Goal: Book appointment/travel/reservation

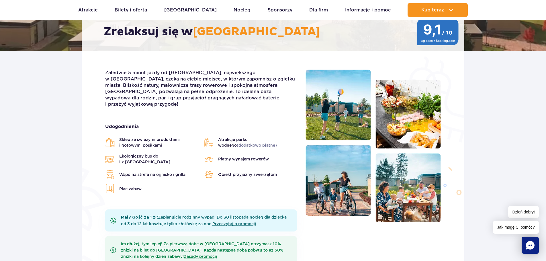
scroll to position [143, 0]
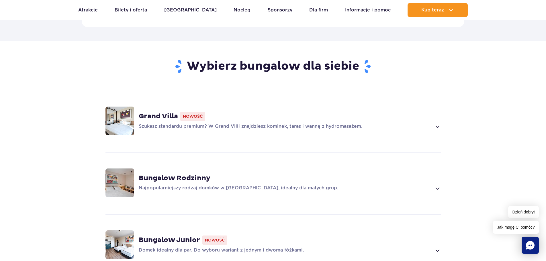
scroll to position [401, 0]
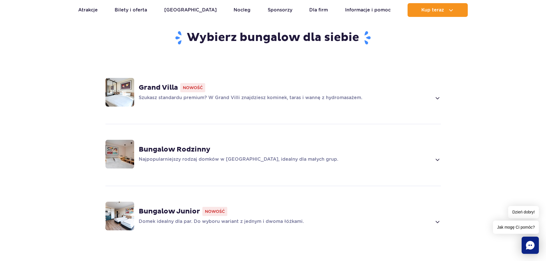
click at [438, 156] on span at bounding box center [437, 159] width 7 height 7
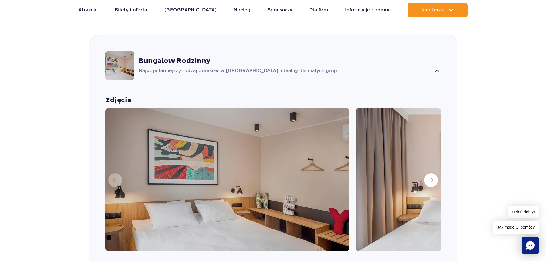
scroll to position [547, 0]
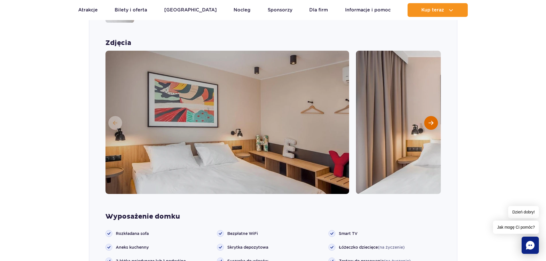
click at [434, 116] on button "Następny slajd" at bounding box center [431, 123] width 14 height 14
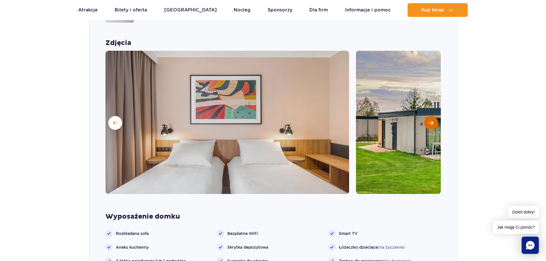
click at [434, 116] on button "Następny slajd" at bounding box center [431, 123] width 14 height 14
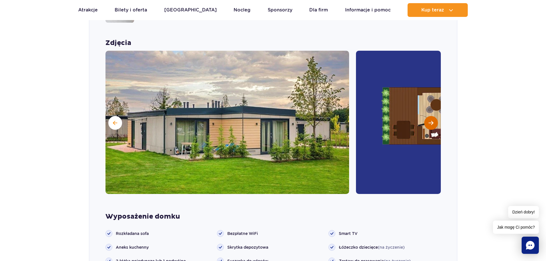
click at [434, 116] on button "Następny slajd" at bounding box center [431, 123] width 14 height 14
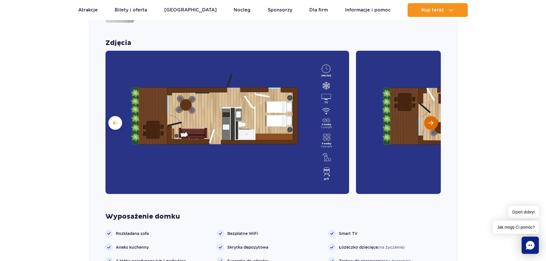
click at [434, 116] on button "Następny slajd" at bounding box center [431, 123] width 14 height 14
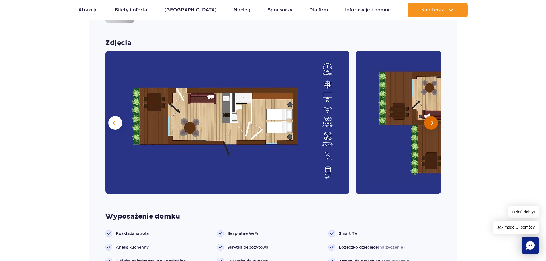
click at [434, 116] on button "Następny slajd" at bounding box center [431, 123] width 14 height 14
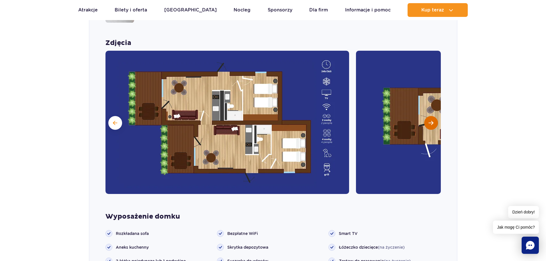
click at [434, 116] on button "Następny slajd" at bounding box center [431, 123] width 14 height 14
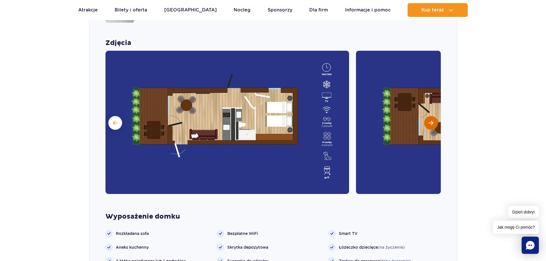
click at [434, 116] on button "Następny slajd" at bounding box center [431, 123] width 14 height 14
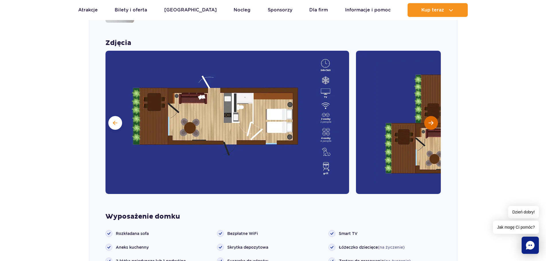
click at [434, 116] on button "Następny slajd" at bounding box center [431, 123] width 14 height 14
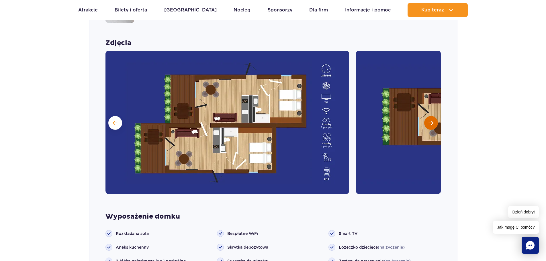
click at [434, 116] on button "Następny slajd" at bounding box center [431, 123] width 14 height 14
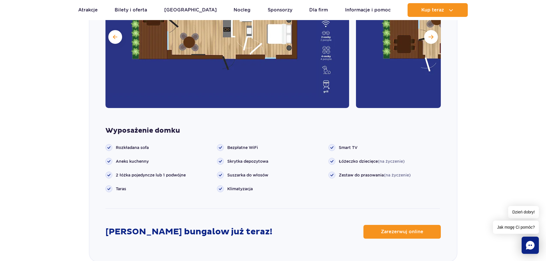
scroll to position [662, 0]
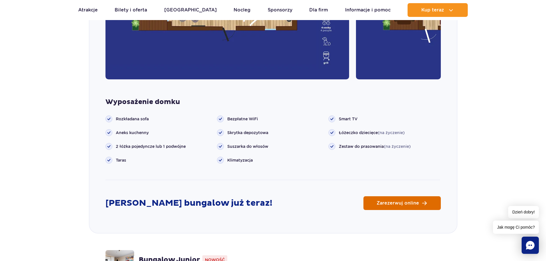
click at [377, 196] on link "Zarezerwuj online" at bounding box center [402, 203] width 77 height 14
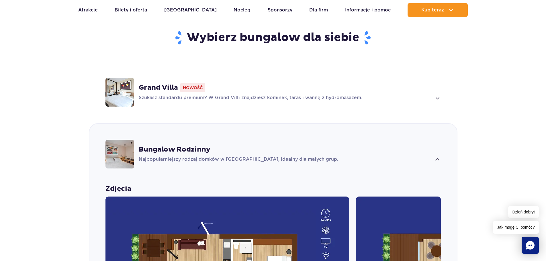
scroll to position [373, 0]
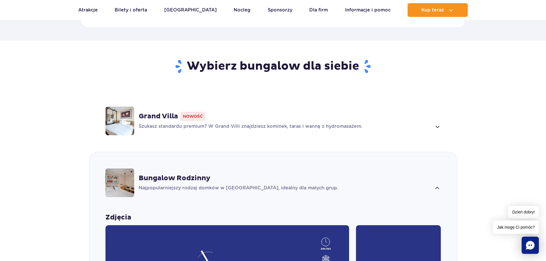
click at [183, 123] on p "Szukasz standardu premium? W Grand Villi znajdziesz kominek, taras i wannę z hy…" at bounding box center [285, 126] width 293 height 7
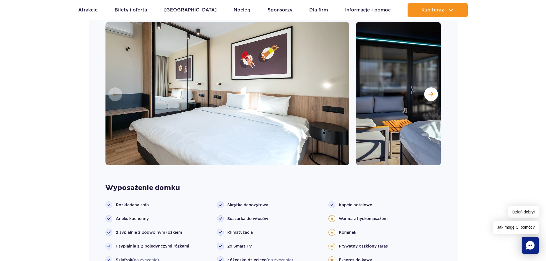
scroll to position [543, 0]
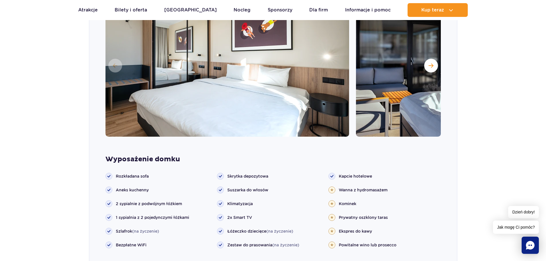
click at [435, 63] on img at bounding box center [478, 64] width 244 height 143
click at [431, 63] on span "Następny slajd" at bounding box center [431, 65] width 5 height 5
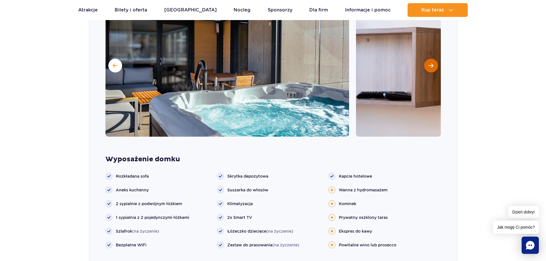
click at [431, 63] on span "Następny slajd" at bounding box center [431, 65] width 5 height 5
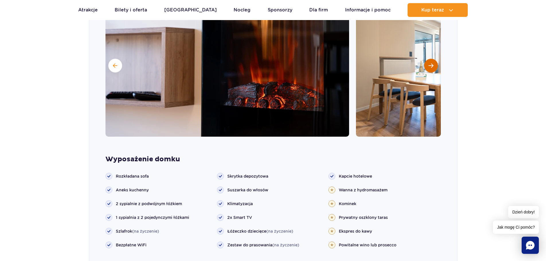
click at [431, 63] on span "Następny slajd" at bounding box center [431, 65] width 5 height 5
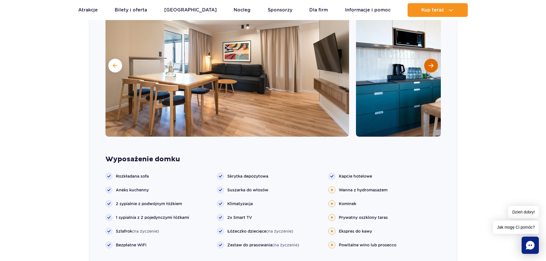
click at [431, 63] on span "Następny slajd" at bounding box center [431, 65] width 5 height 5
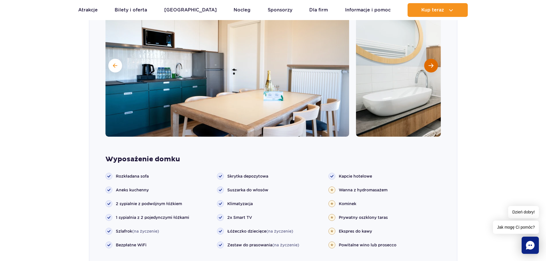
click at [431, 63] on span "Następny slajd" at bounding box center [431, 65] width 5 height 5
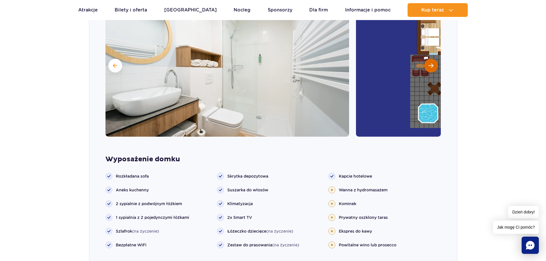
click at [431, 63] on span "Następny slajd" at bounding box center [431, 65] width 5 height 5
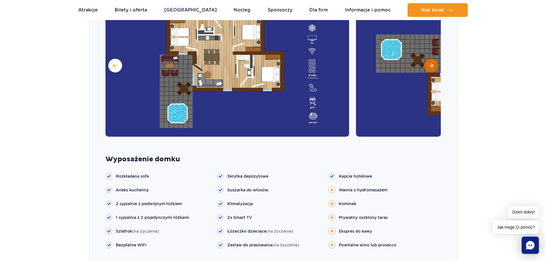
click at [431, 63] on span "Następny slajd" at bounding box center [431, 65] width 5 height 5
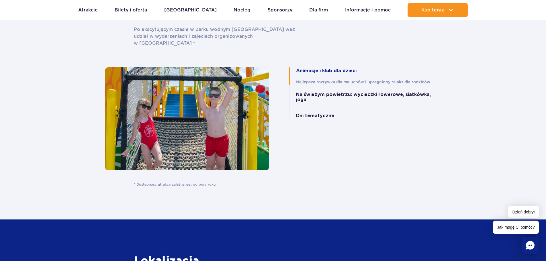
scroll to position [1663, 0]
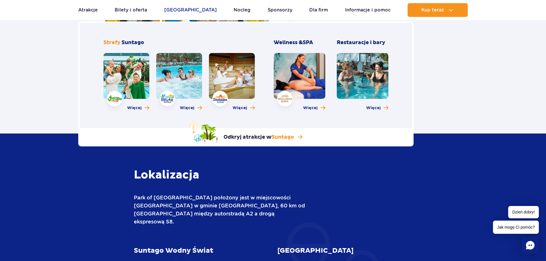
click at [187, 9] on link "[GEOGRAPHIC_DATA]" at bounding box center [190, 10] width 52 height 14
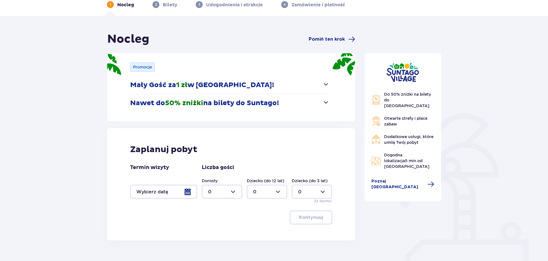
scroll to position [57, 0]
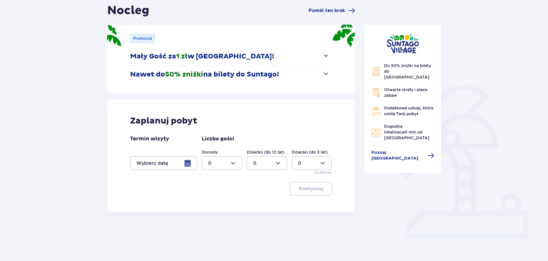
click at [184, 165] on div at bounding box center [163, 163] width 67 height 14
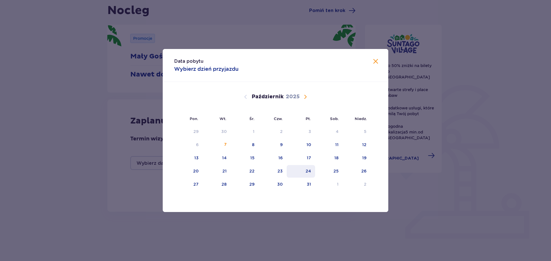
click at [306, 170] on div "24" at bounding box center [307, 171] width 5 height 6
click at [361, 172] on div "26" at bounding box center [363, 171] width 5 height 6
type input "24.10.25 - 26.10.25"
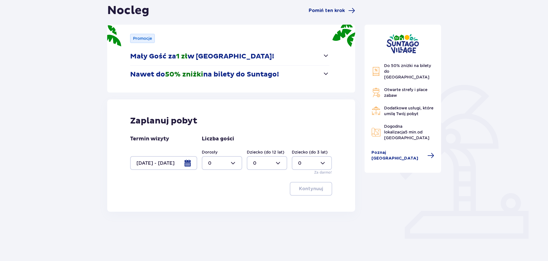
click at [231, 163] on div at bounding box center [222, 163] width 40 height 14
click at [211, 173] on p "2" at bounding box center [209, 176] width 3 height 6
type input "2"
click at [288, 163] on div "Dorosły 2 Dziecko (do 12 lat) 0 Dziecko (do 3 lat) 0 Za darmo!" at bounding box center [267, 162] width 130 height 26
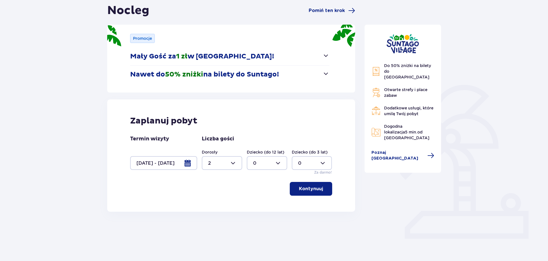
click at [282, 161] on div at bounding box center [267, 163] width 40 height 14
click at [259, 203] on div "2" at bounding box center [267, 205] width 28 height 6
type input "2"
click at [316, 192] on p "Kontynuuj" at bounding box center [311, 189] width 24 height 6
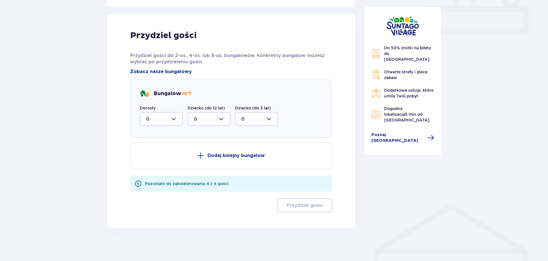
scroll to position [264, 0]
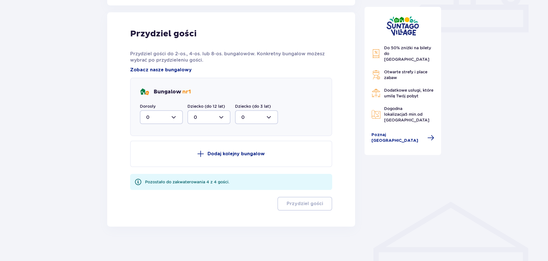
click at [175, 118] on div at bounding box center [161, 117] width 43 height 14
click at [149, 159] on div "2" at bounding box center [161, 159] width 30 height 6
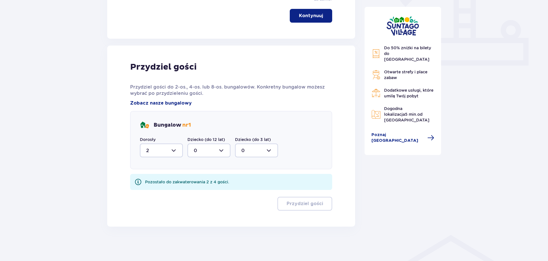
type input "2"
click at [225, 153] on div at bounding box center [209, 151] width 43 height 14
click at [193, 191] on span "2" at bounding box center [209, 192] width 42 height 12
type input "2"
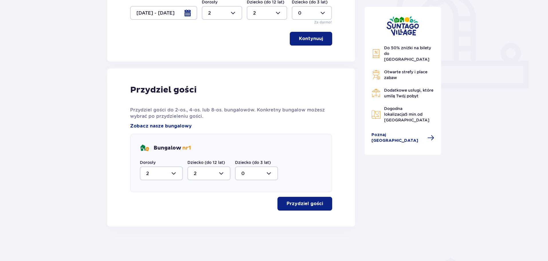
scroll to position [208, 0]
click at [312, 202] on p "Przydziel gości" at bounding box center [305, 204] width 36 height 6
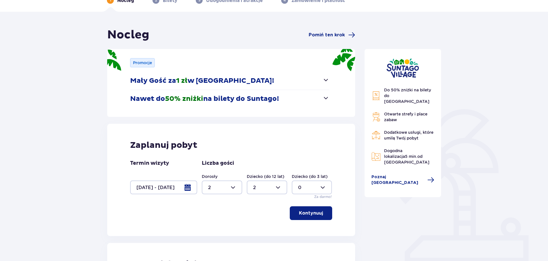
scroll to position [4, 0]
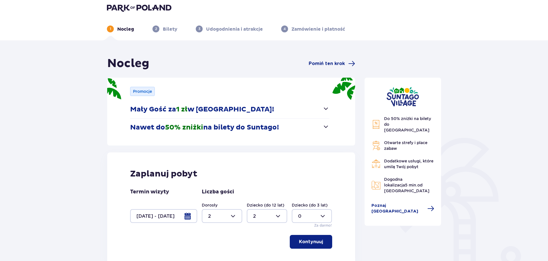
click at [328, 127] on span "button" at bounding box center [326, 126] width 7 height 7
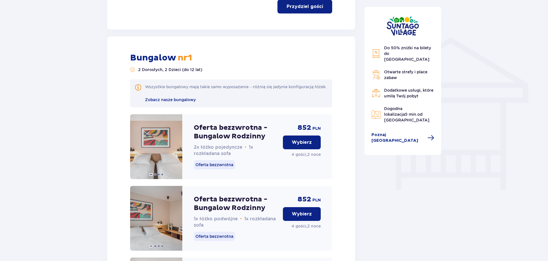
scroll to position [457, 0]
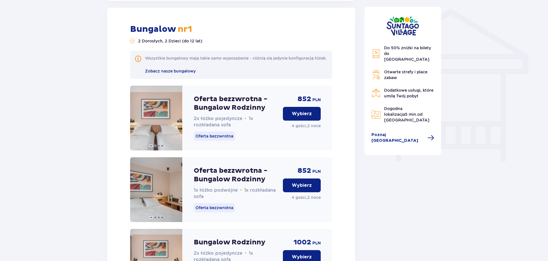
click at [297, 117] on p "Wybierz" at bounding box center [302, 114] width 20 height 6
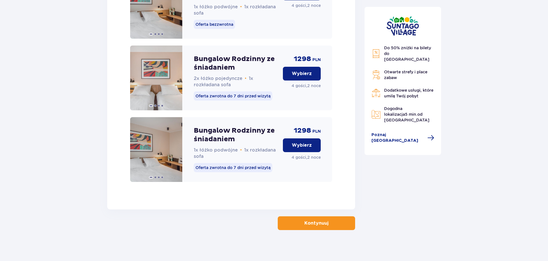
scroll to position [937, 0]
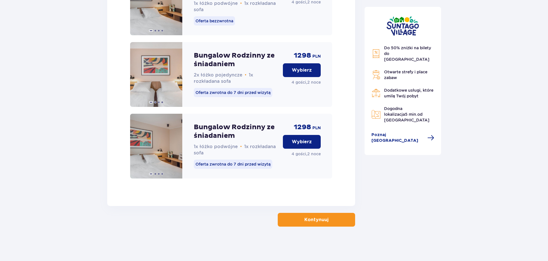
click at [316, 223] on p "Kontynuuj" at bounding box center [317, 220] width 24 height 6
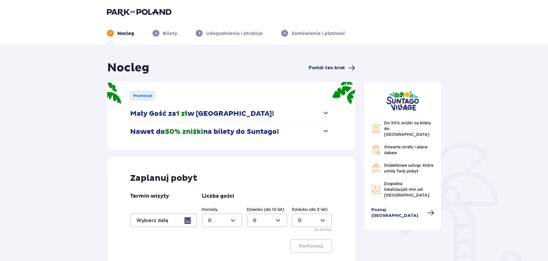
scroll to position [63, 0]
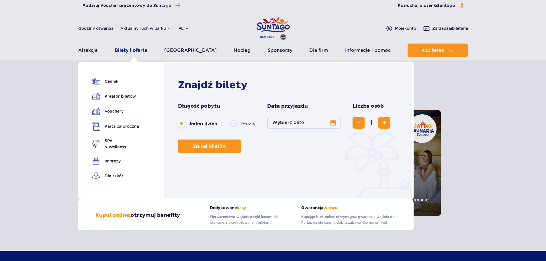
click at [139, 52] on link "Bilety i oferta" at bounding box center [131, 51] width 32 height 14
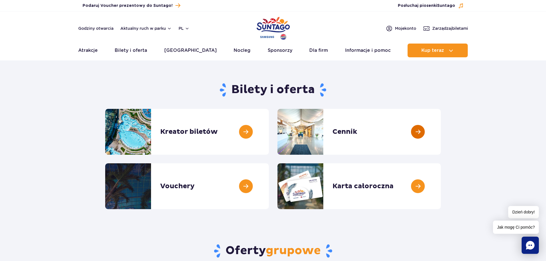
click at [441, 136] on link at bounding box center [441, 132] width 0 height 46
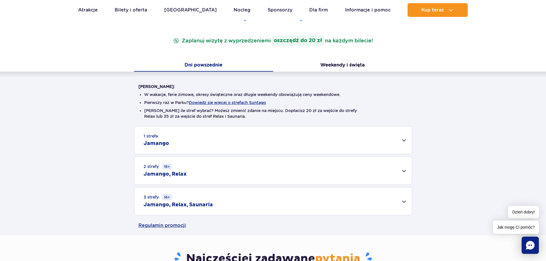
scroll to position [115, 0]
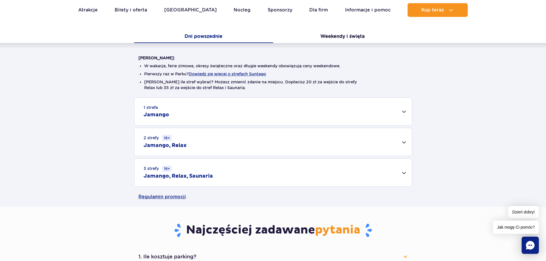
click at [404, 111] on div "1 strefa Jamango" at bounding box center [273, 112] width 278 height 28
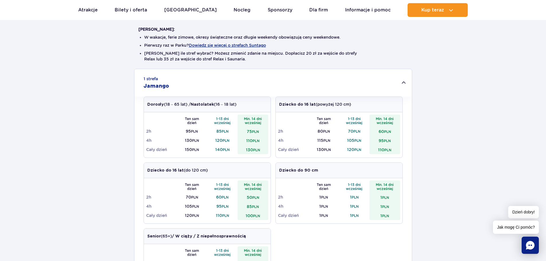
scroll to position [172, 0]
